Goal: Check status: Check status

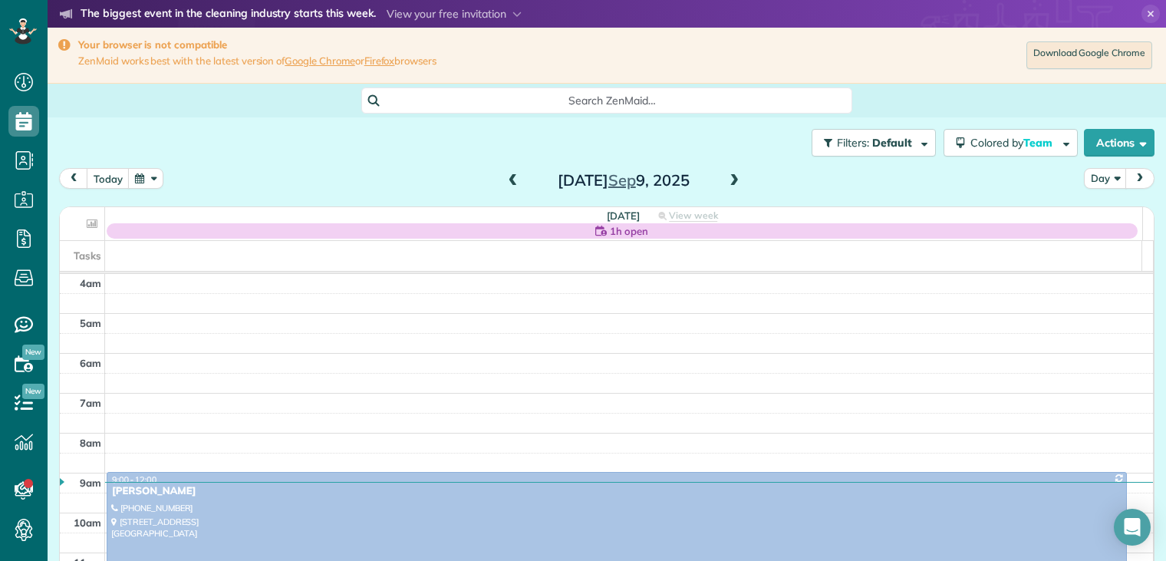
scroll to position [120, 0]
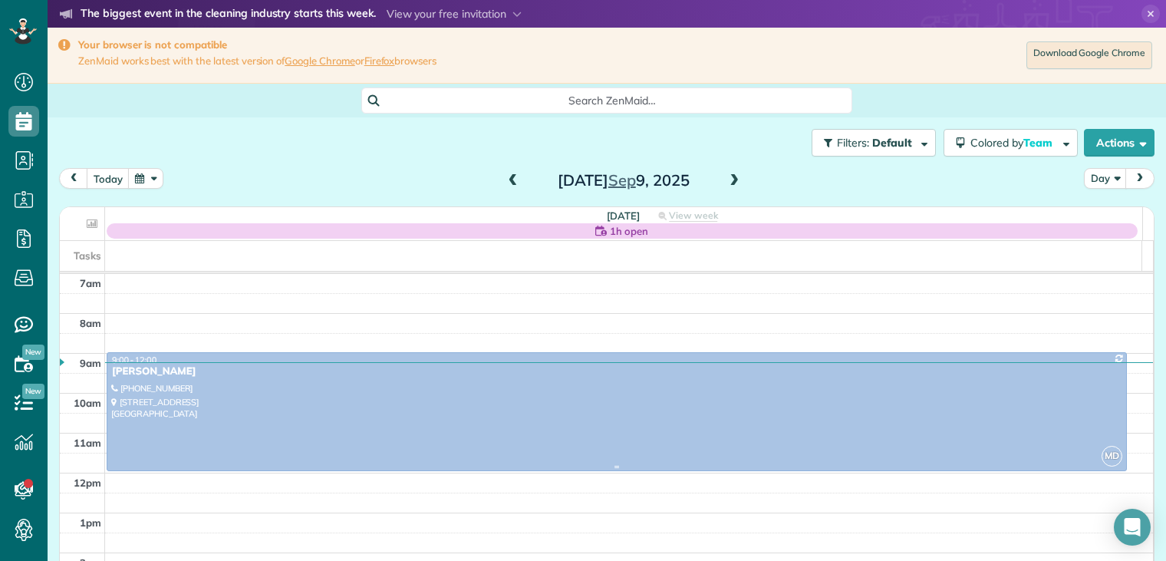
click at [168, 383] on div at bounding box center [616, 411] width 1018 height 117
click at [0, 0] on div at bounding box center [0, 0] width 0 height 0
click at [156, 374] on div "[PERSON_NAME]" at bounding box center [616, 371] width 1011 height 13
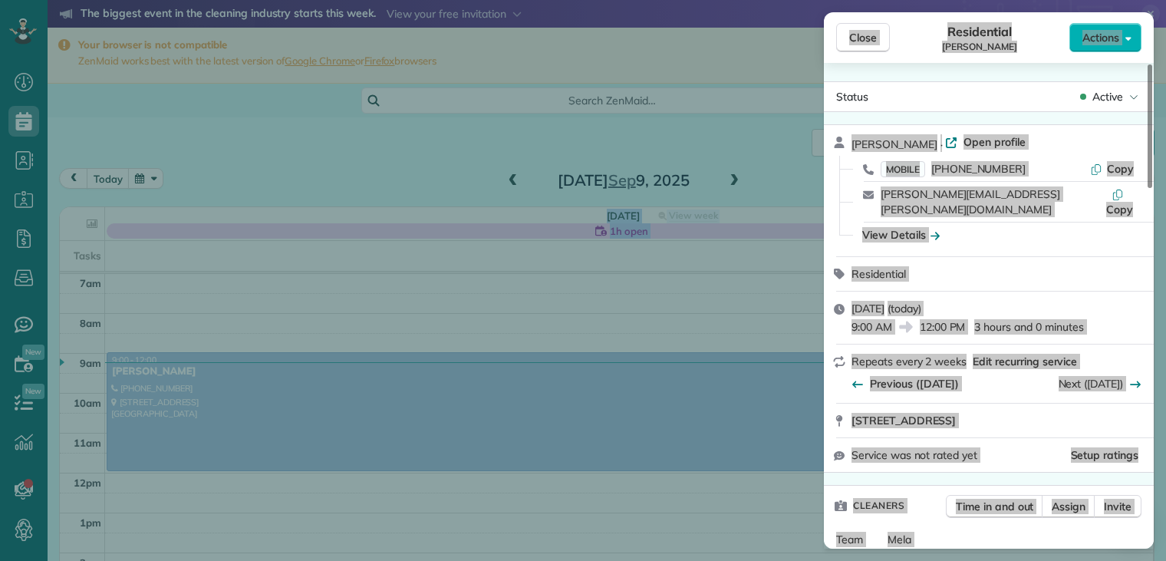
click at [1050, 227] on div "View Details" at bounding box center [998, 234] width 284 height 15
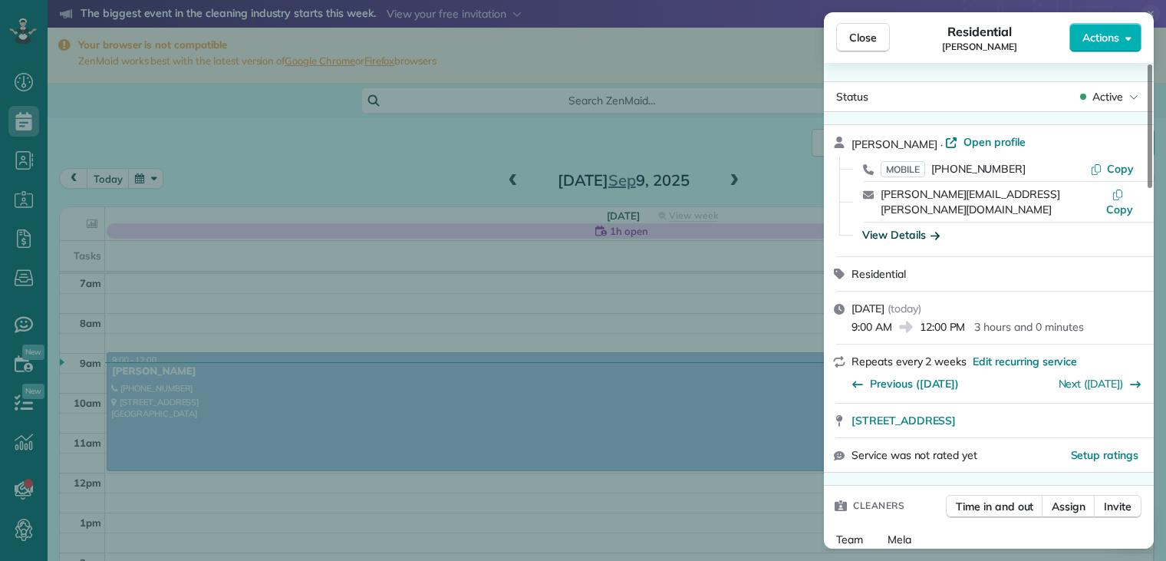
click at [936, 232] on icon "button" at bounding box center [934, 236] width 9 height 8
click at [936, 227] on div "View Details" at bounding box center [998, 234] width 284 height 15
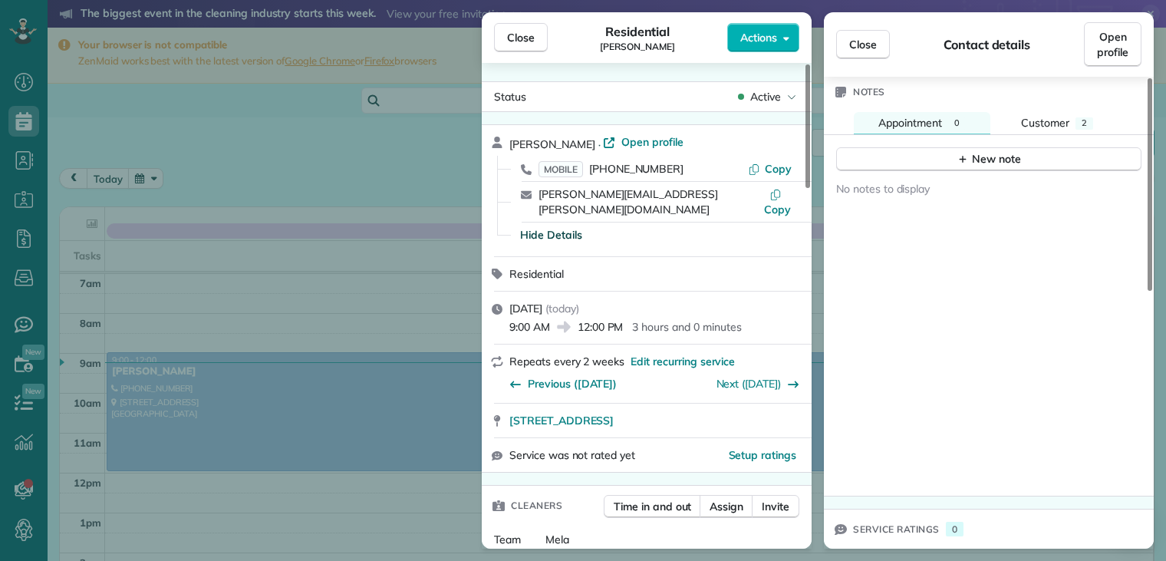
scroll to position [417, 0]
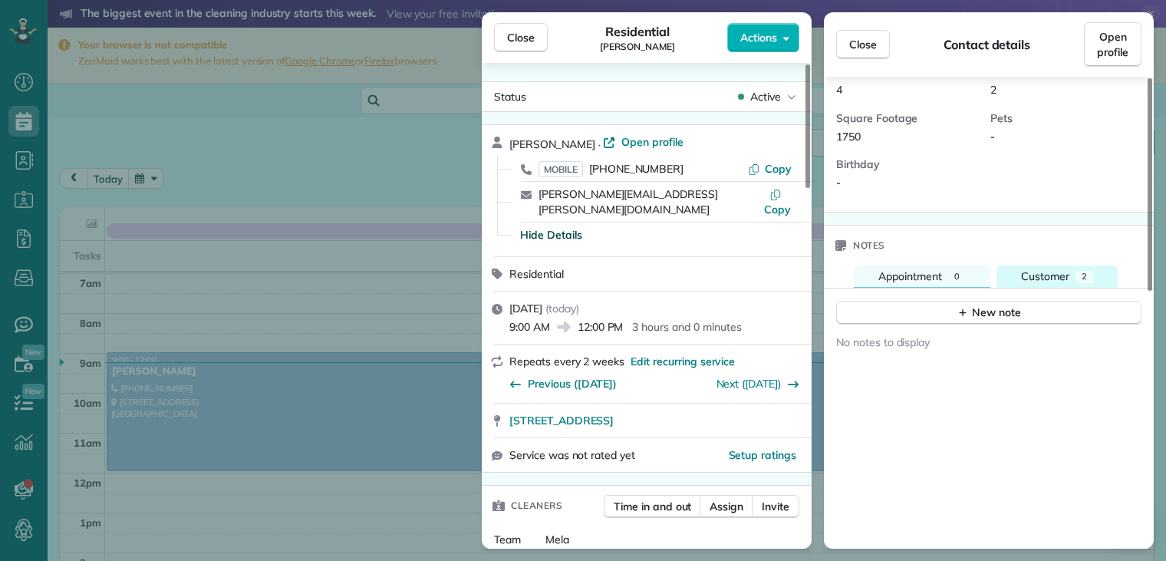
click at [1064, 269] on span "Customer" at bounding box center [1045, 276] width 48 height 14
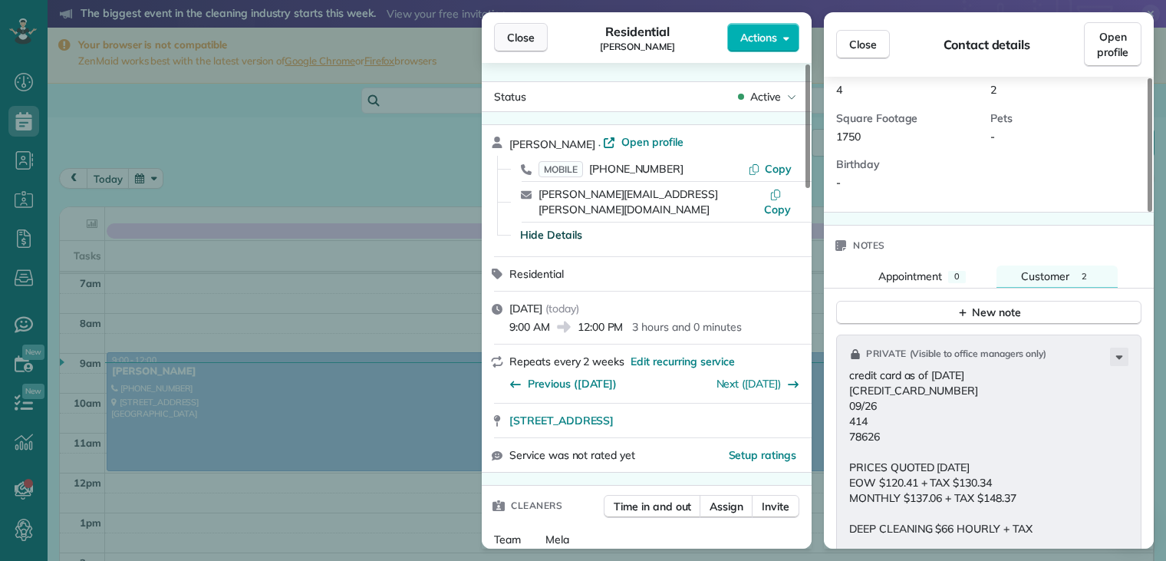
click at [529, 39] on span "Close" at bounding box center [521, 37] width 28 height 15
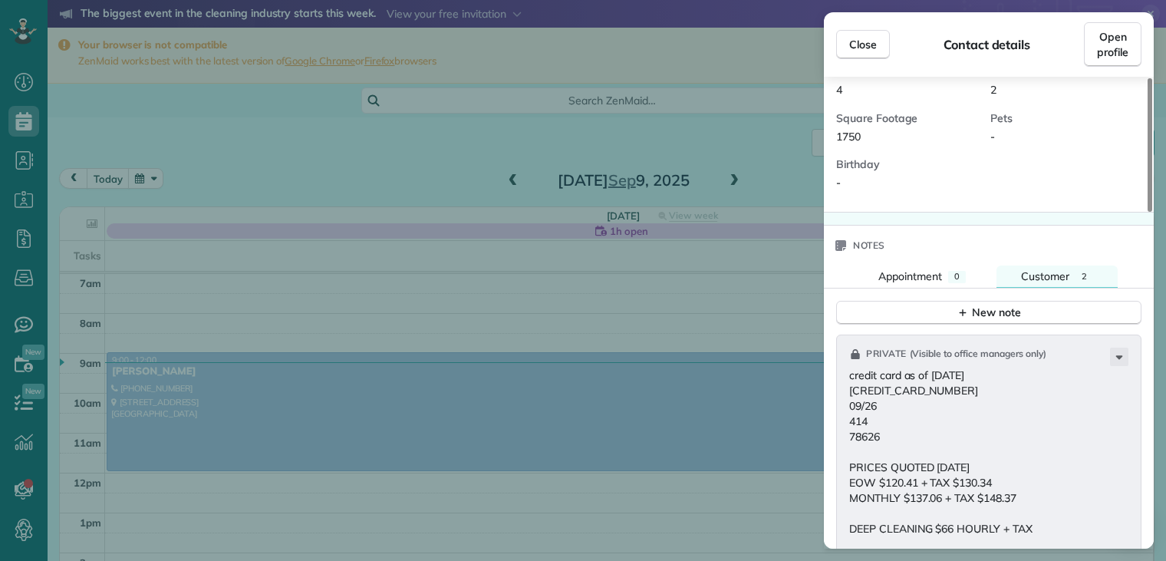
click at [529, 39] on span "Close" at bounding box center [521, 37] width 28 height 15
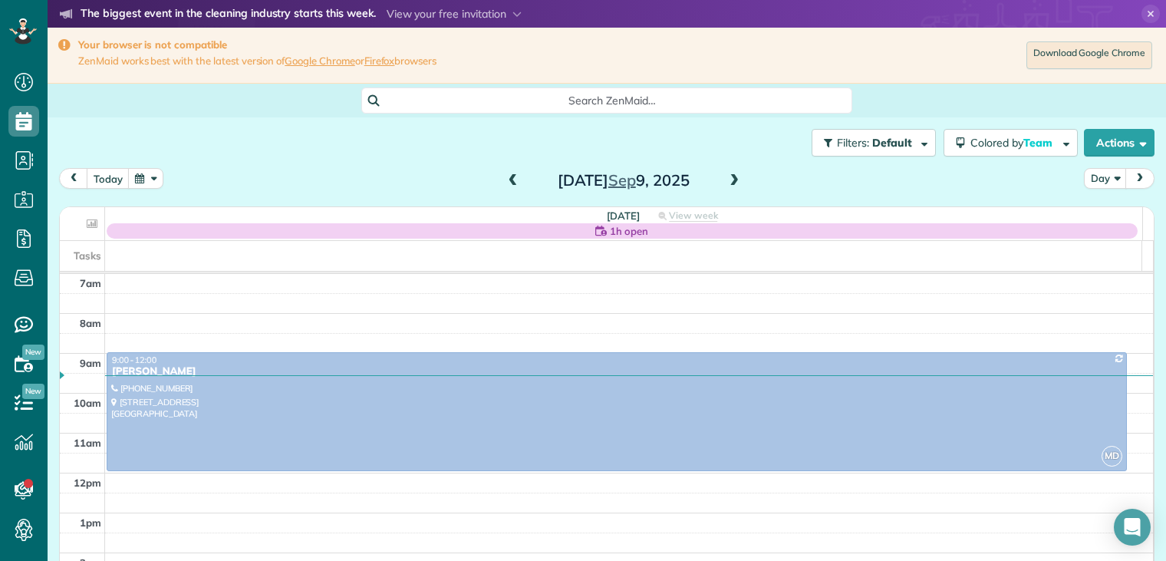
click at [729, 176] on span at bounding box center [733, 181] width 17 height 14
